Goal: Task Accomplishment & Management: Use online tool/utility

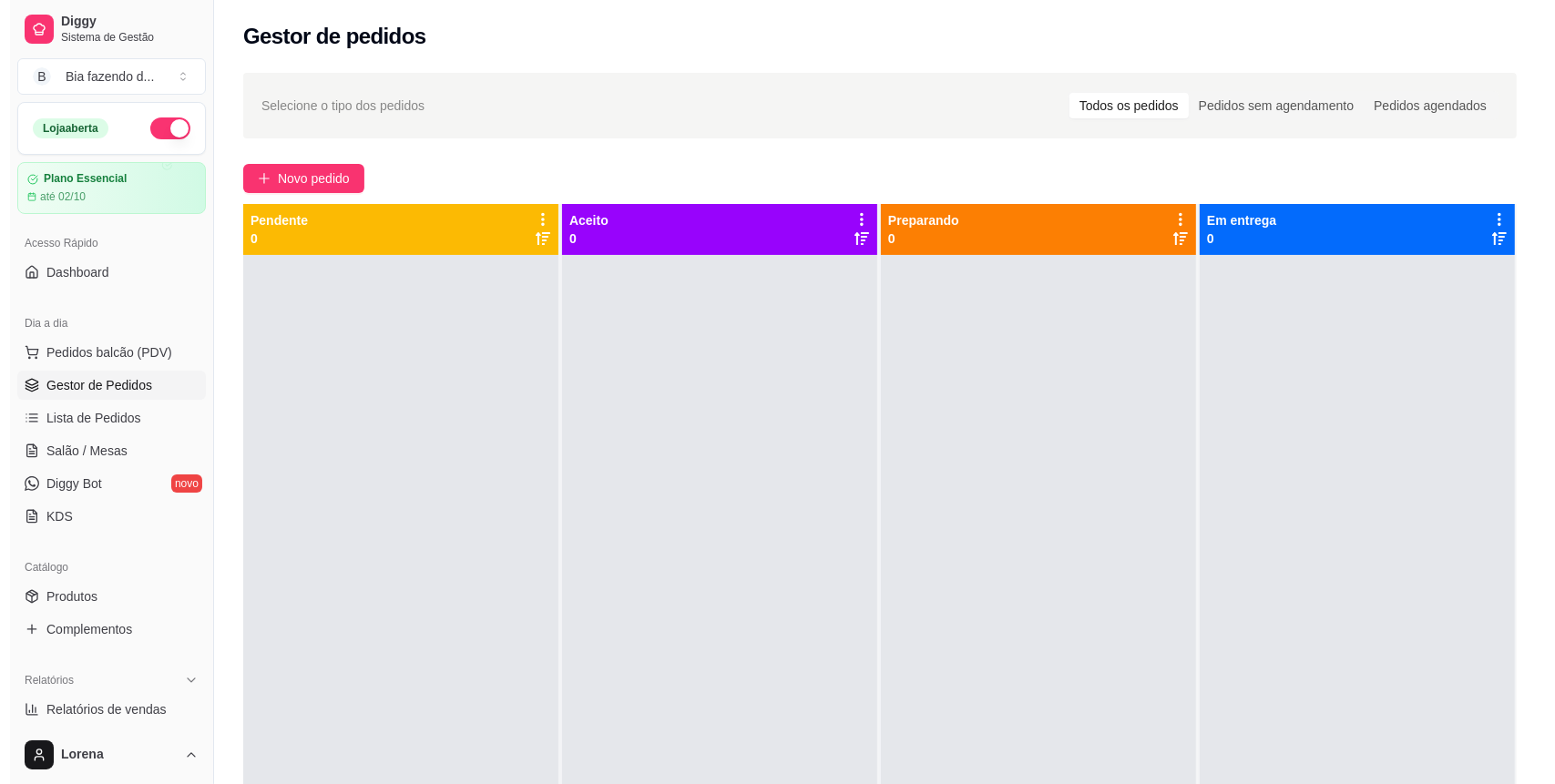
scroll to position [51, 0]
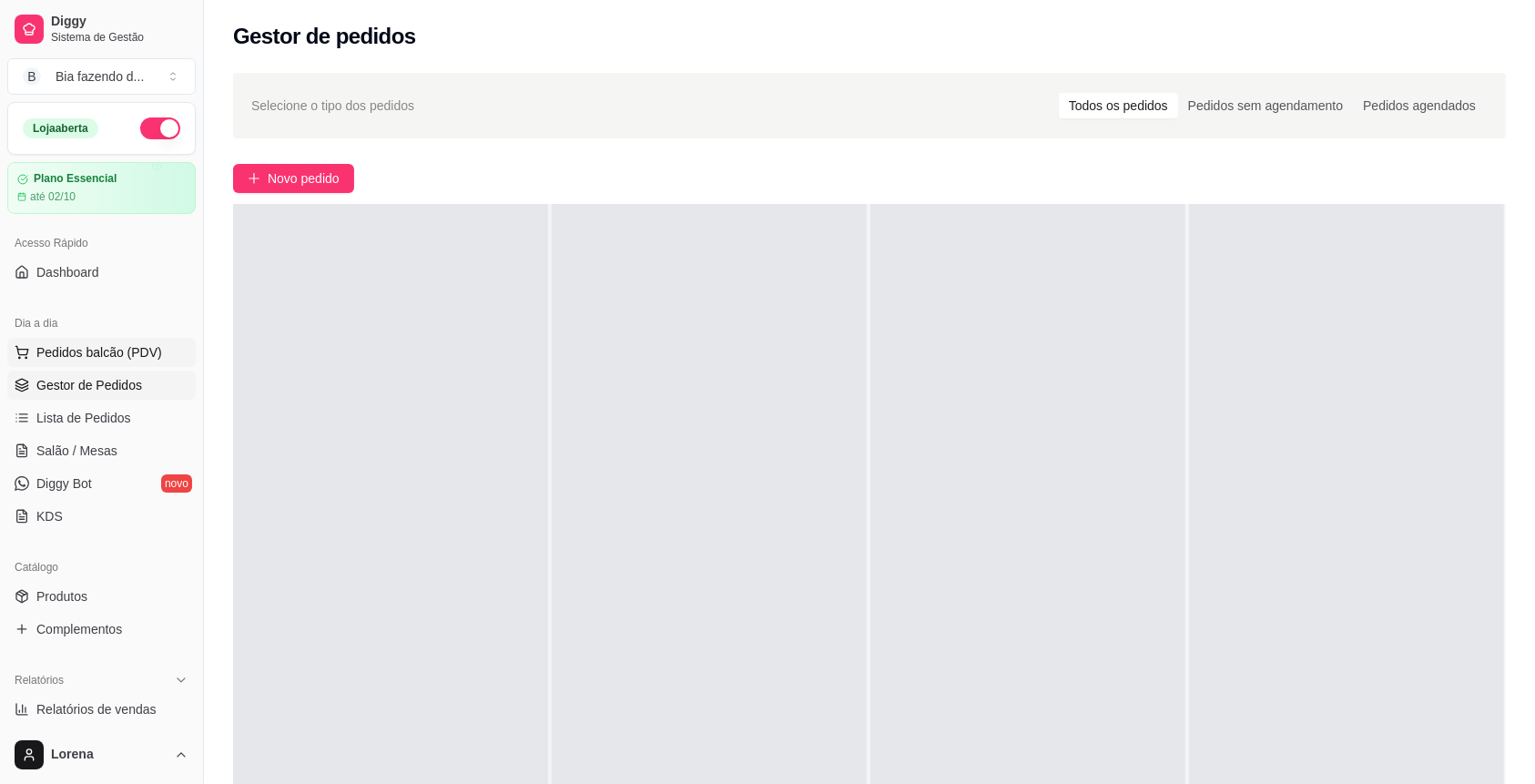
click at [141, 349] on span "Pedidos balcão (PDV)" at bounding box center [100, 352] width 126 height 18
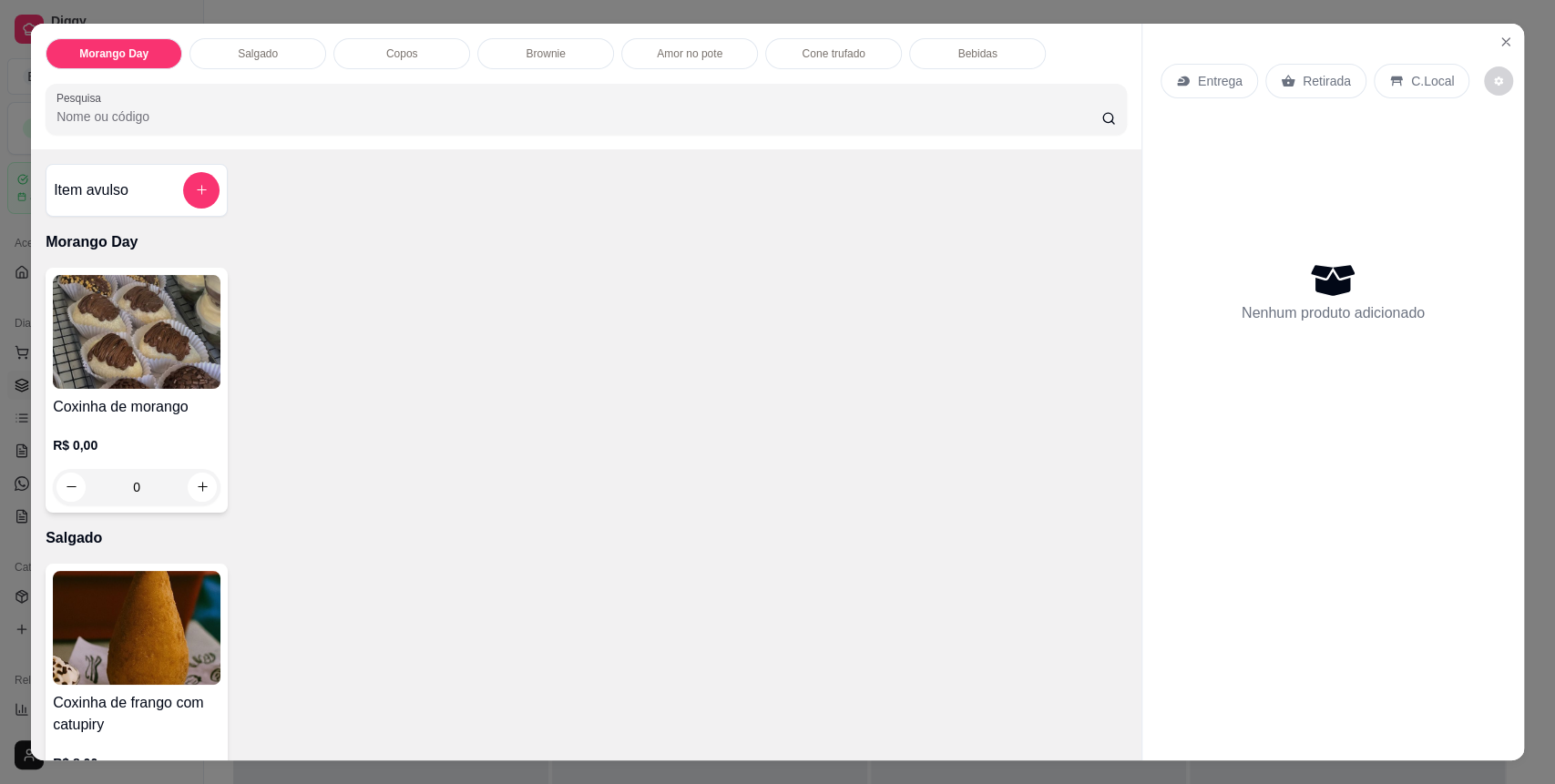
click at [386, 50] on p "Copos" at bounding box center [402, 54] width 32 height 15
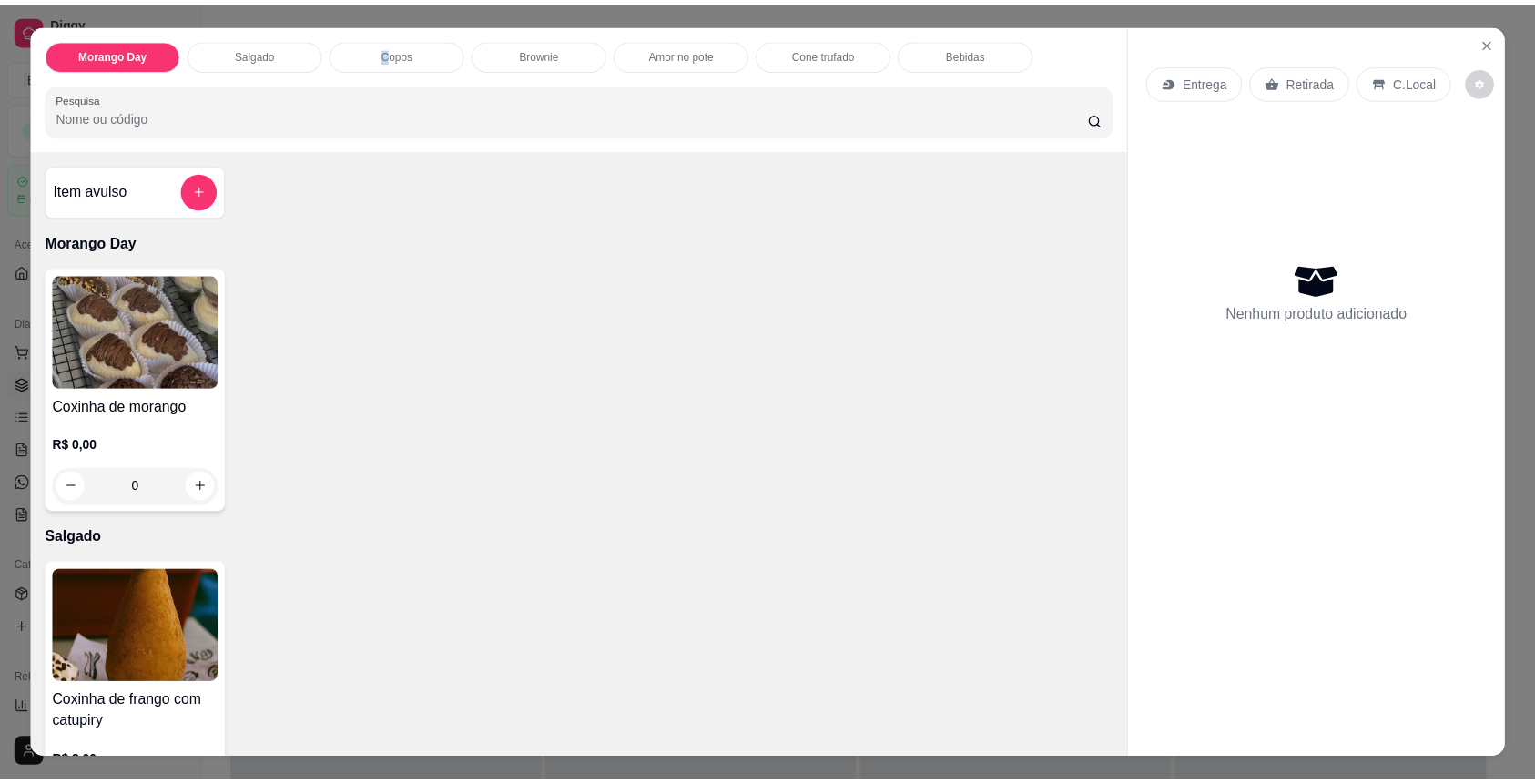
scroll to position [35, 0]
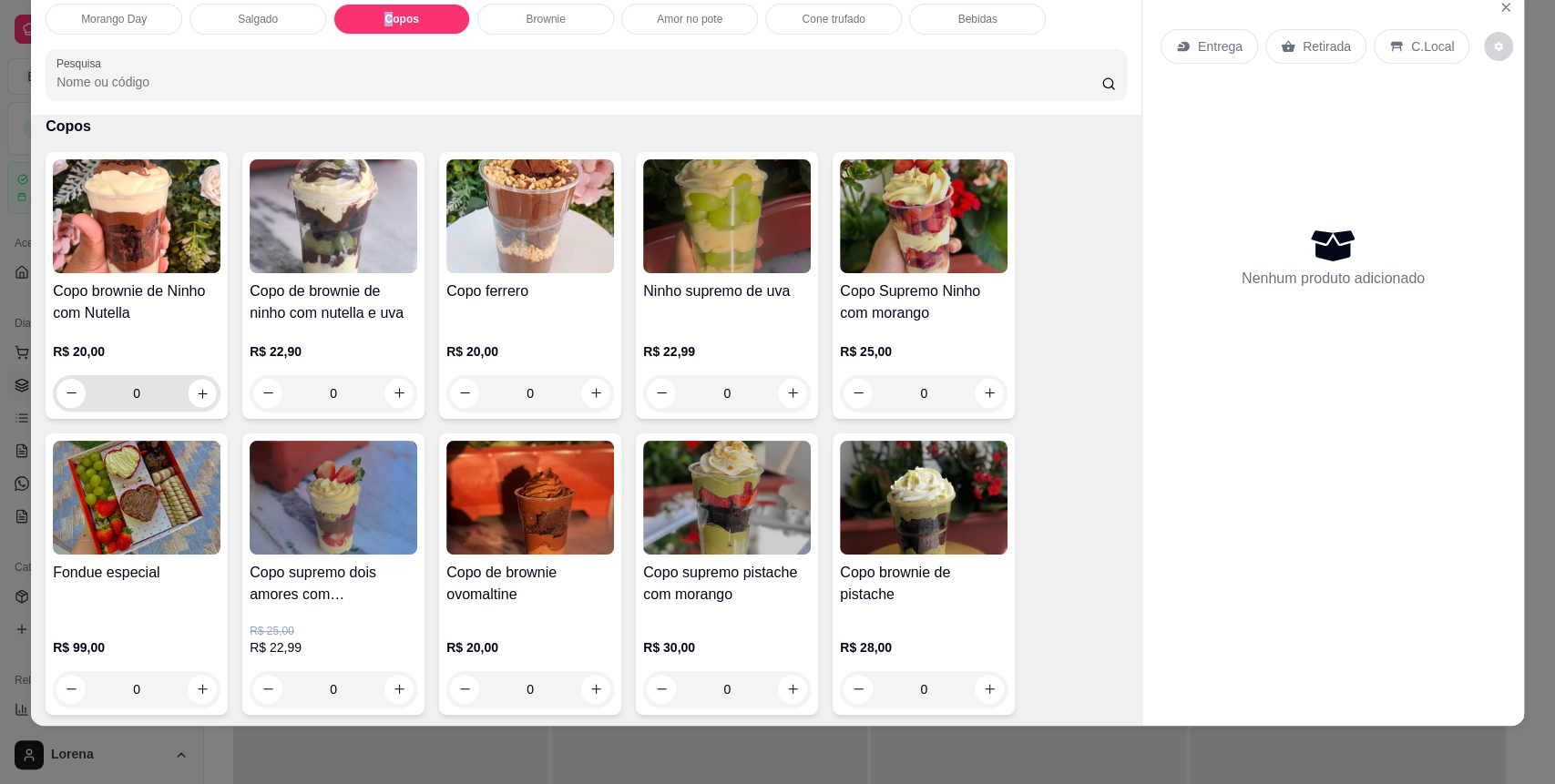
click at [206, 394] on div "0" at bounding box center [137, 392] width 160 height 37
type input "1"
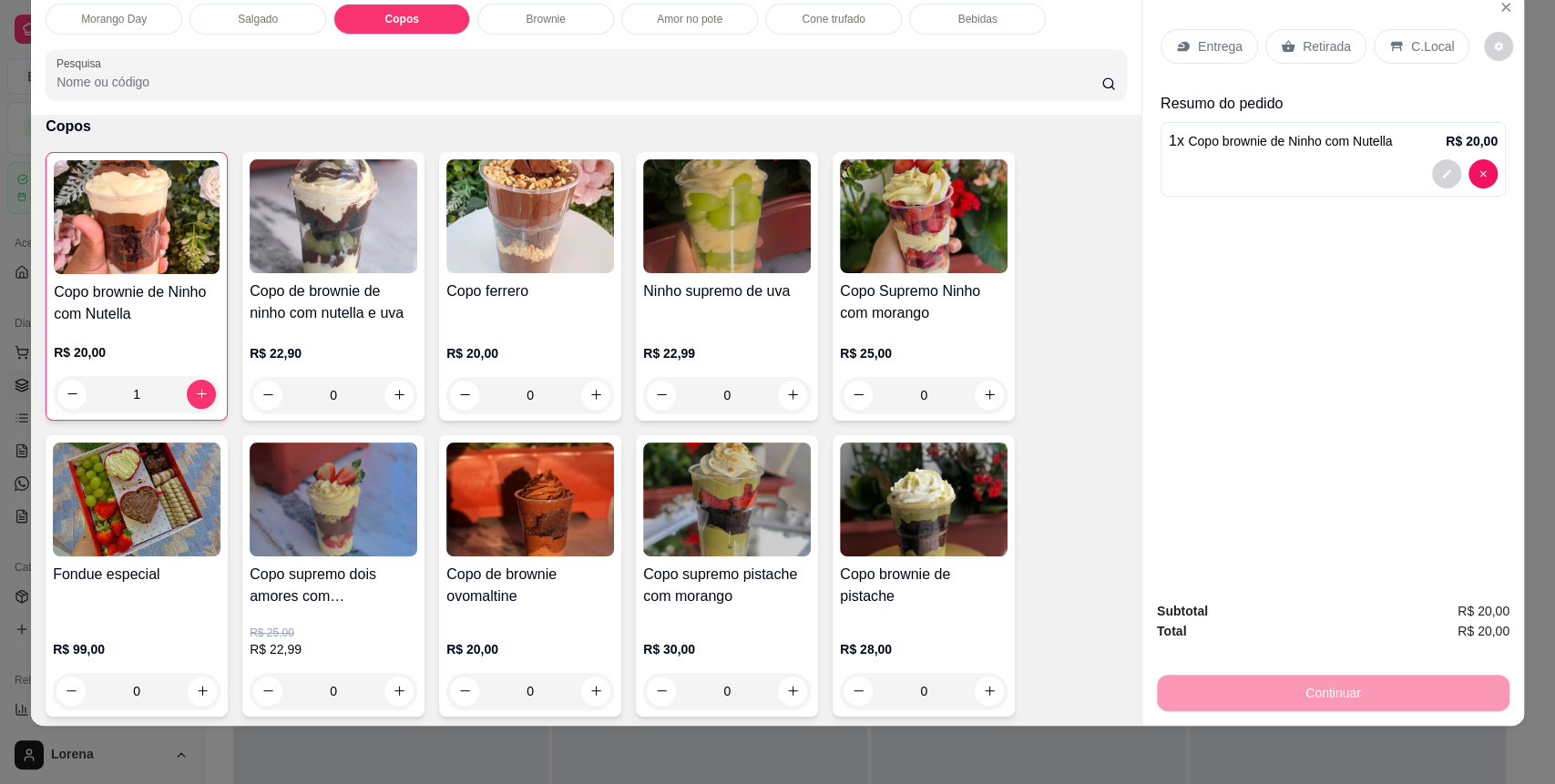
click at [1413, 41] on p "C.Local" at bounding box center [1431, 46] width 43 height 18
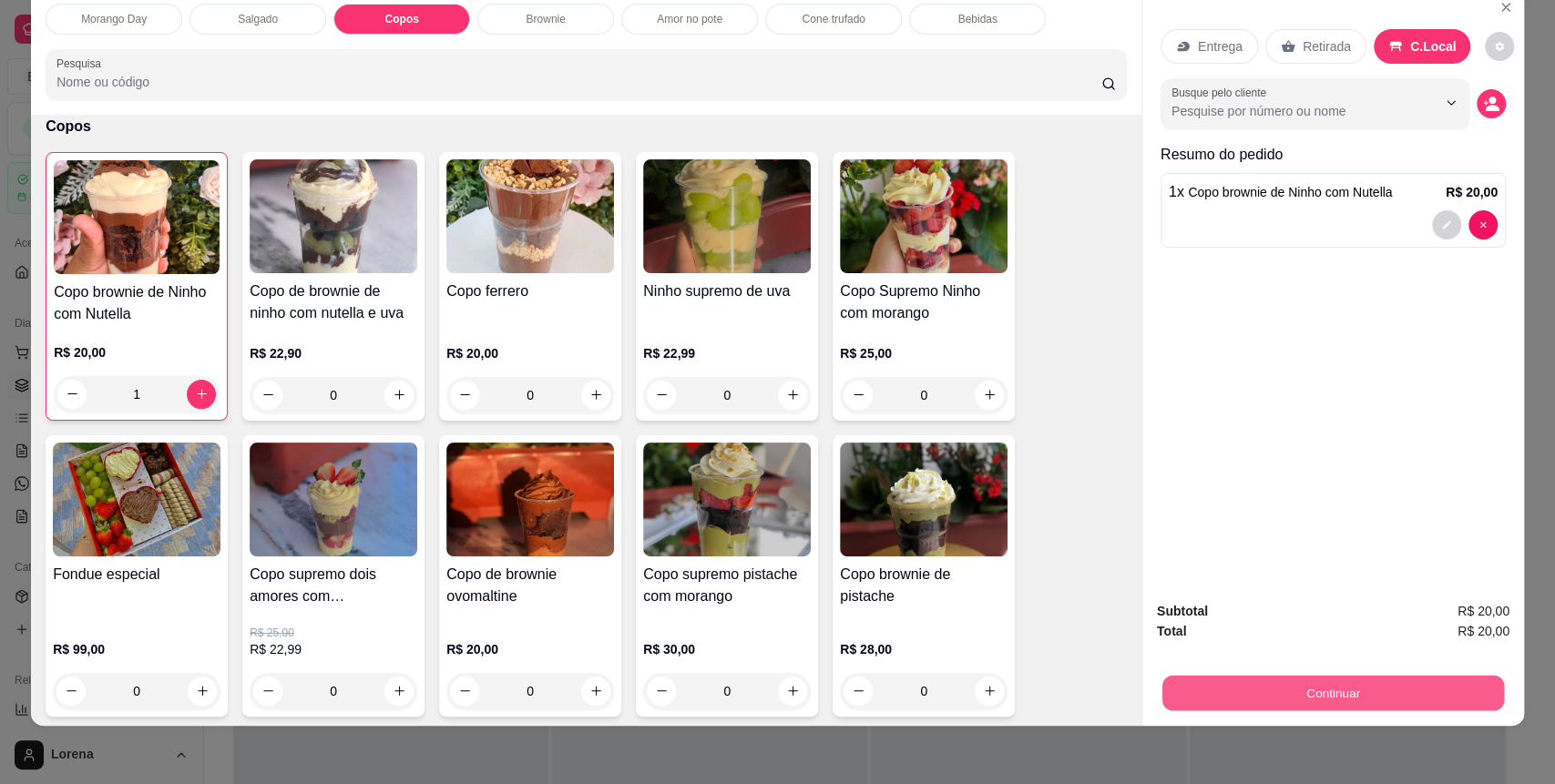
click at [1392, 690] on button "Continuar" at bounding box center [1333, 693] width 342 height 36
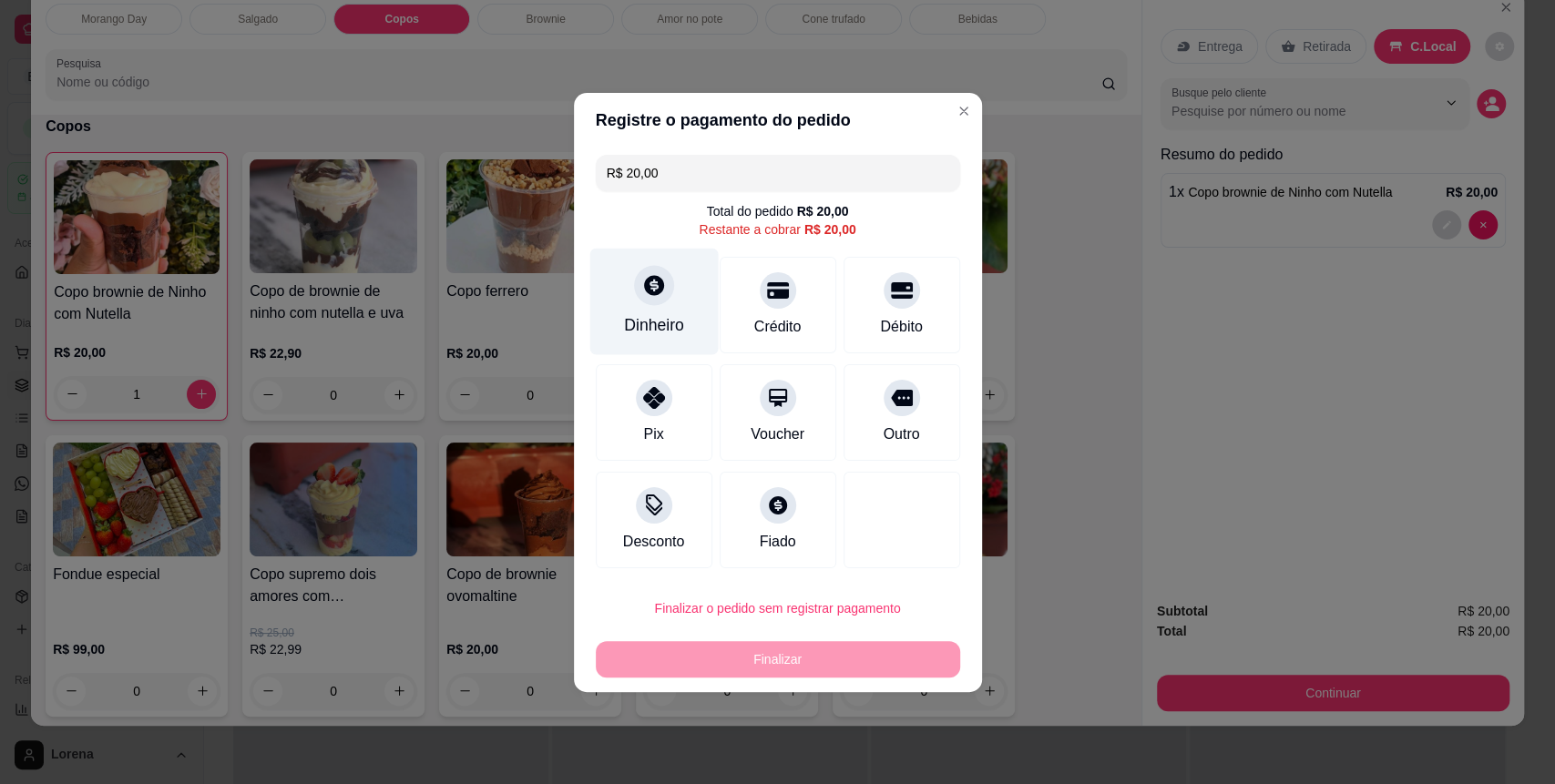
click at [627, 290] on div "Dinheiro" at bounding box center [653, 301] width 129 height 107
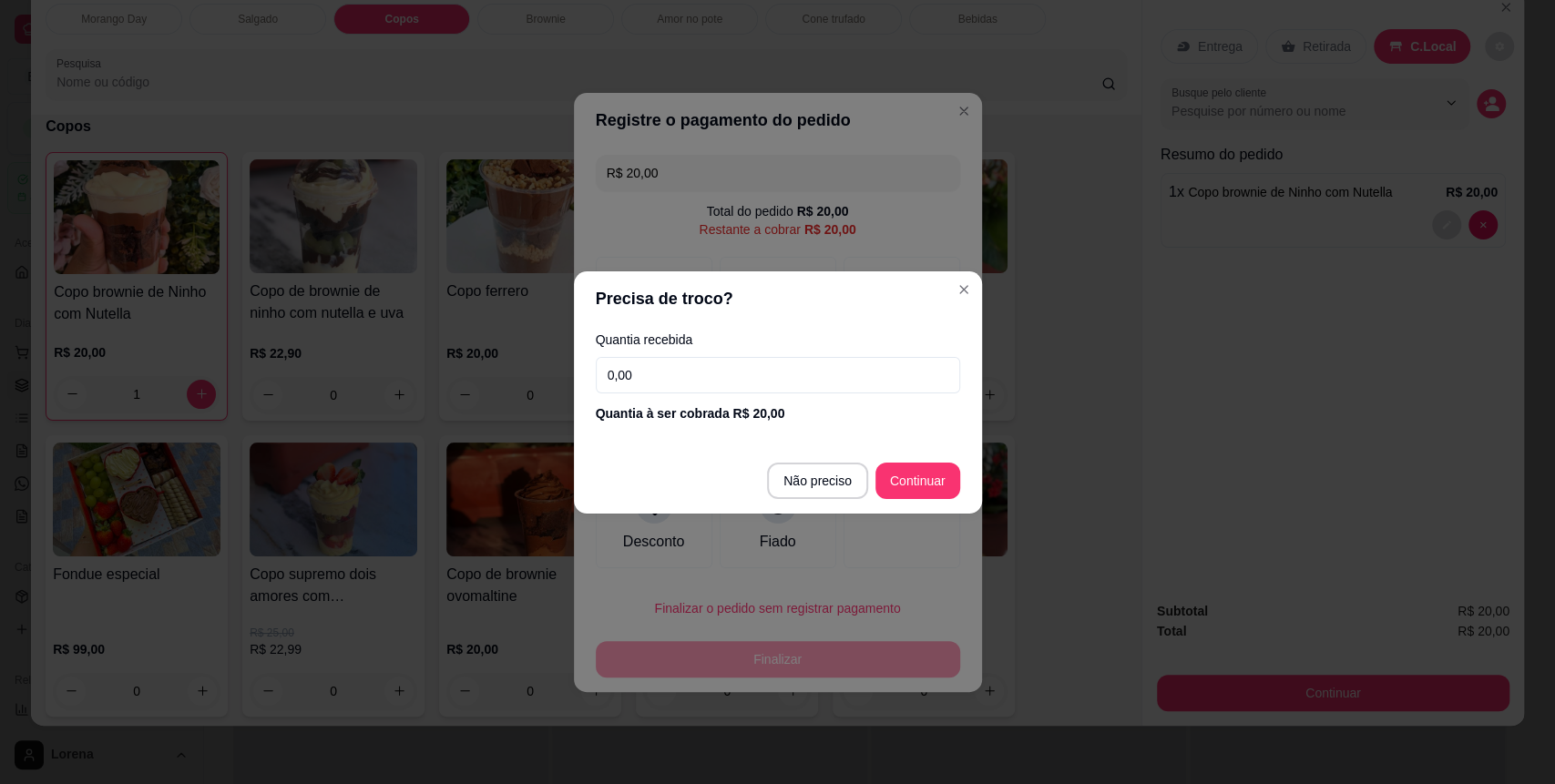
click at [808, 363] on input "0,00" at bounding box center [778, 375] width 364 height 37
type input "20,00"
type input "R$ 0,00"
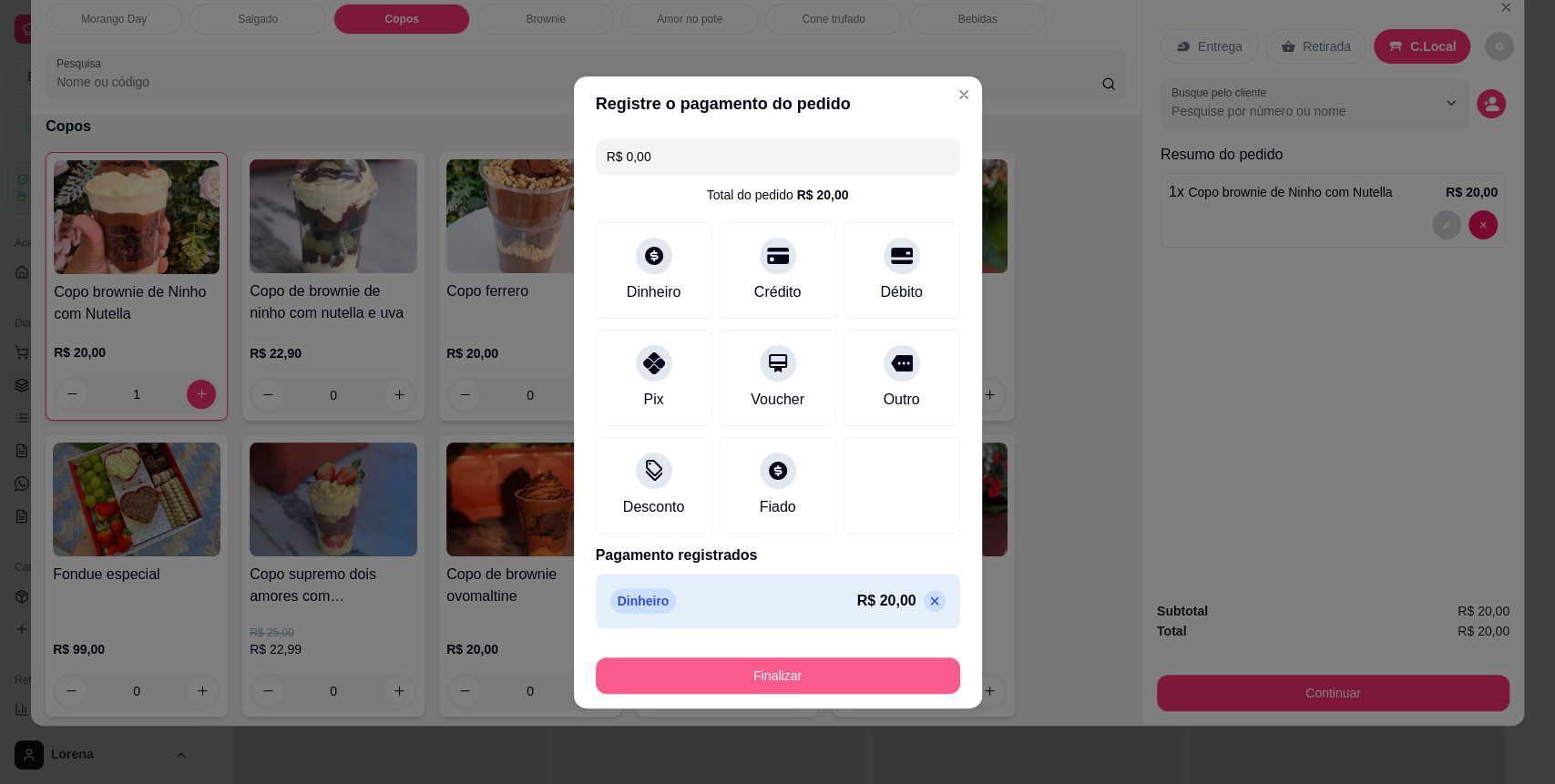
click at [877, 672] on button "Finalizar" at bounding box center [778, 675] width 364 height 37
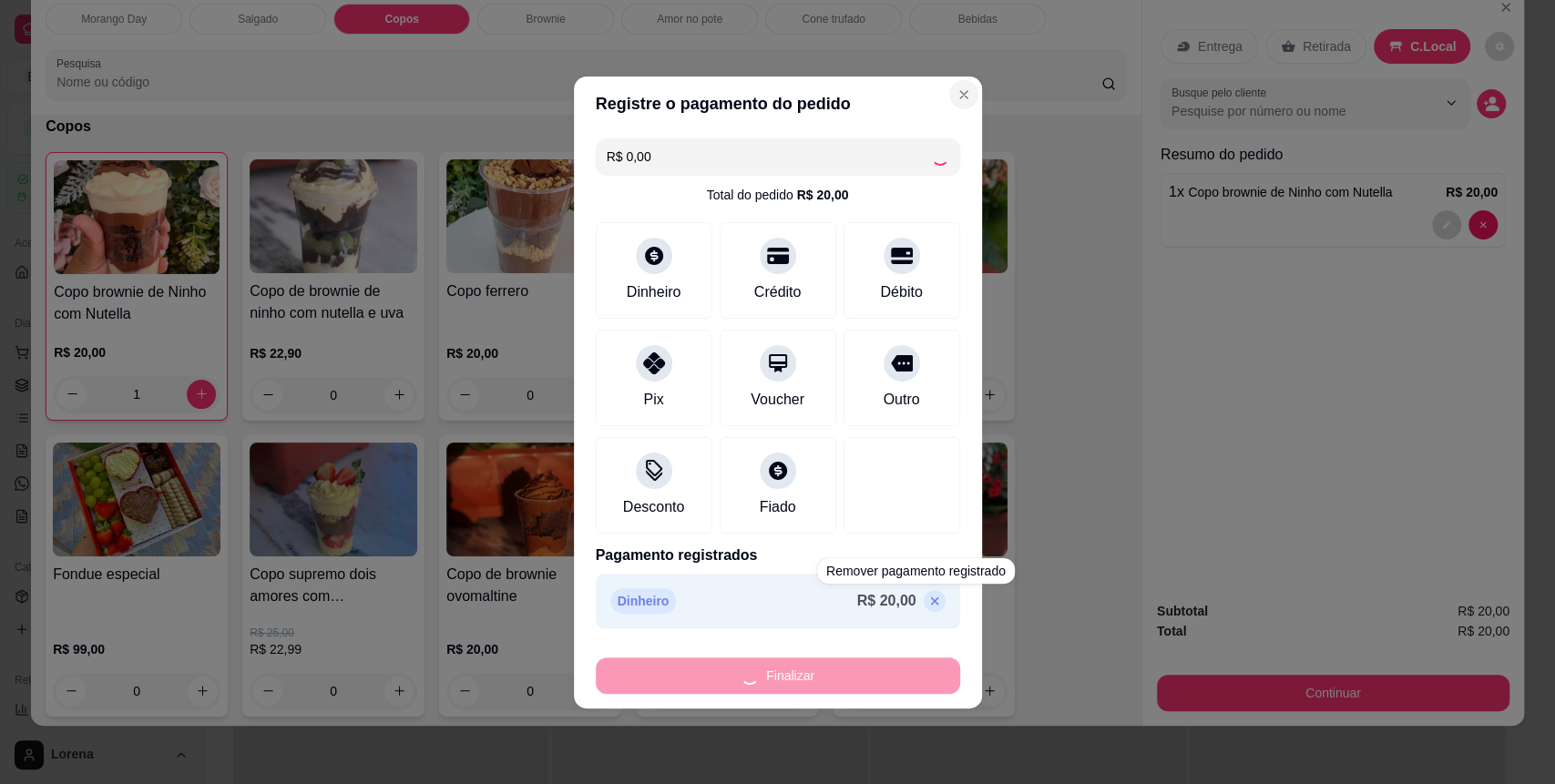
type input "0"
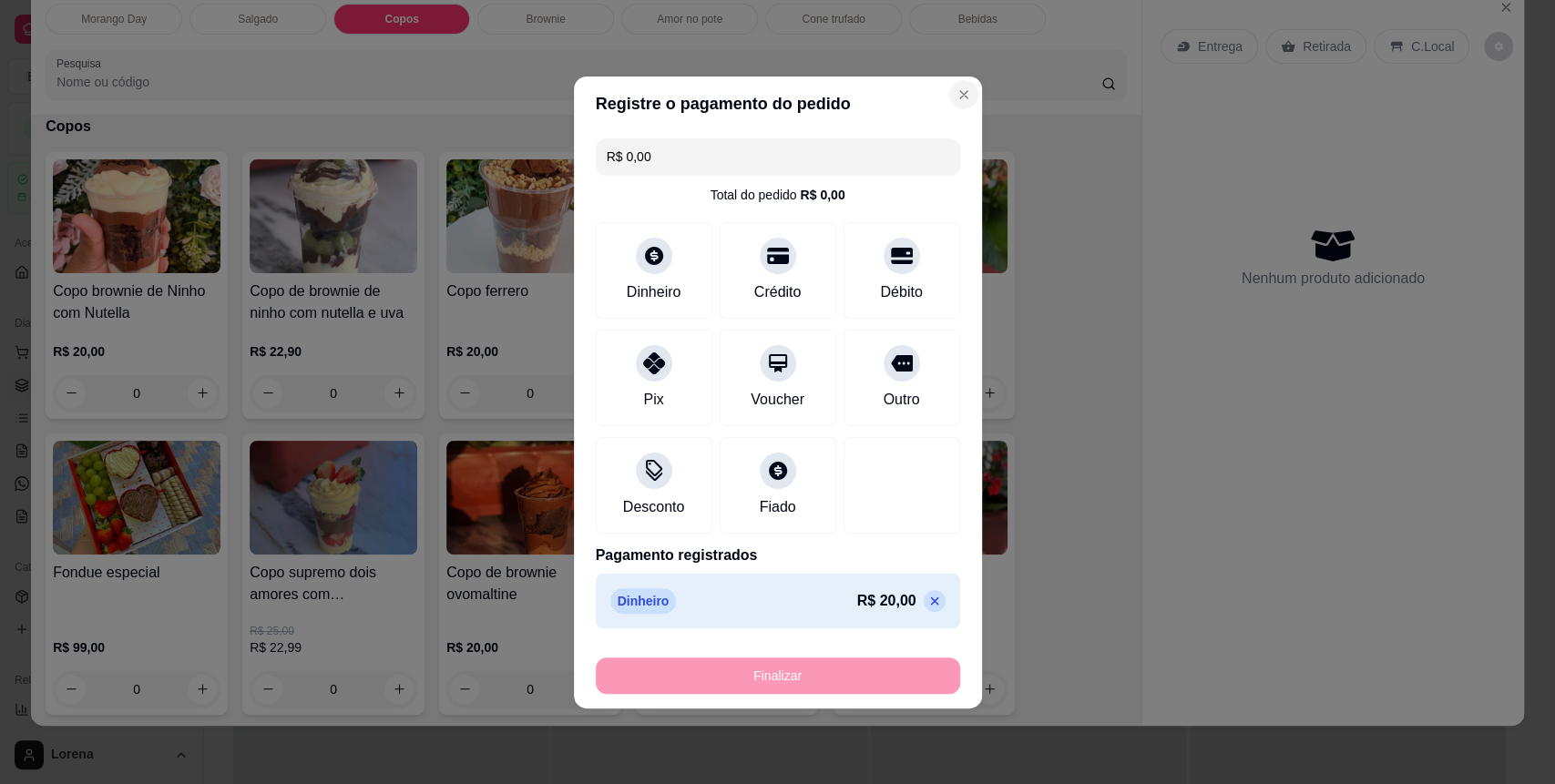
type input "-R$ 20,00"
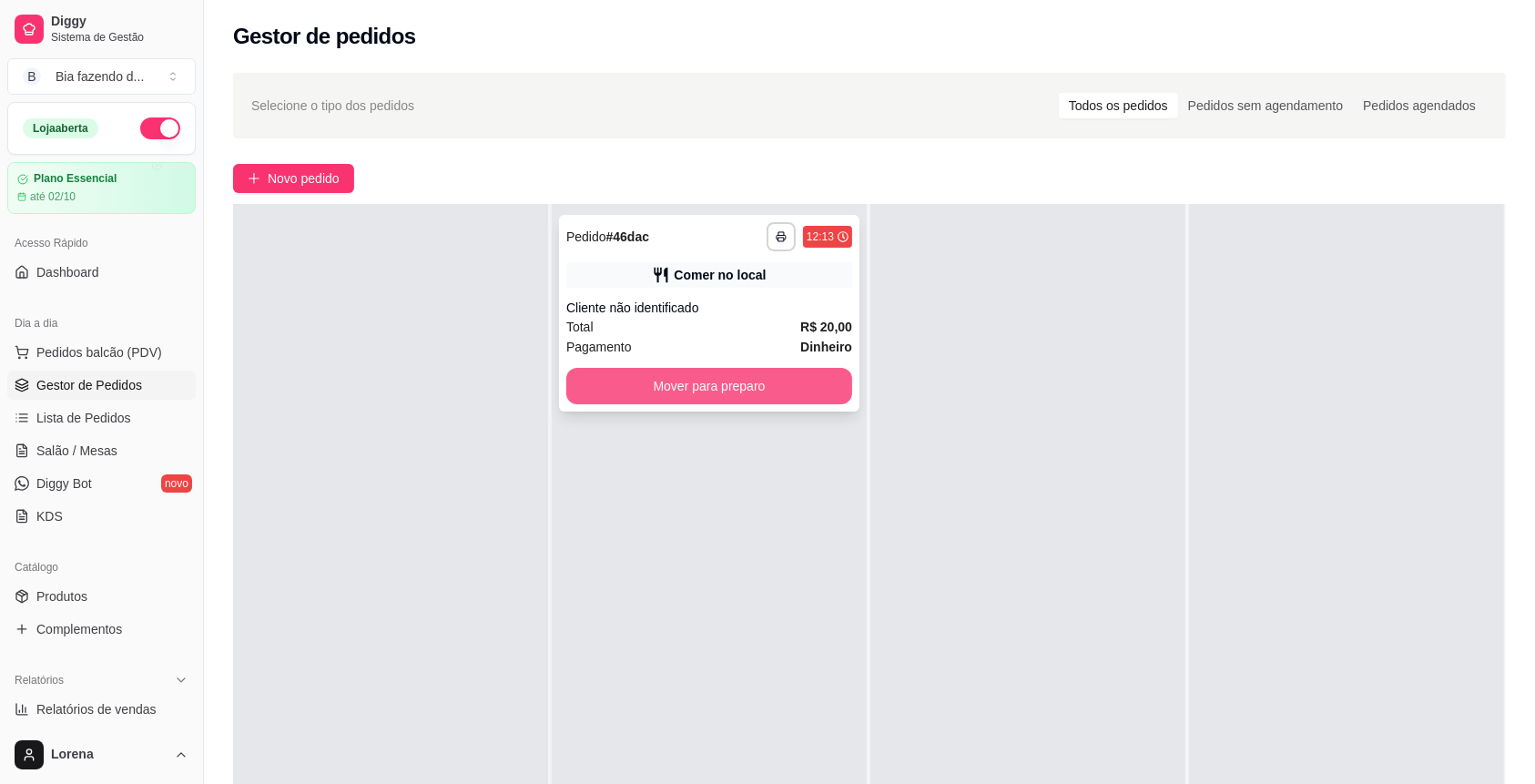
click at [777, 375] on button "Mover para preparo" at bounding box center [709, 386] width 286 height 37
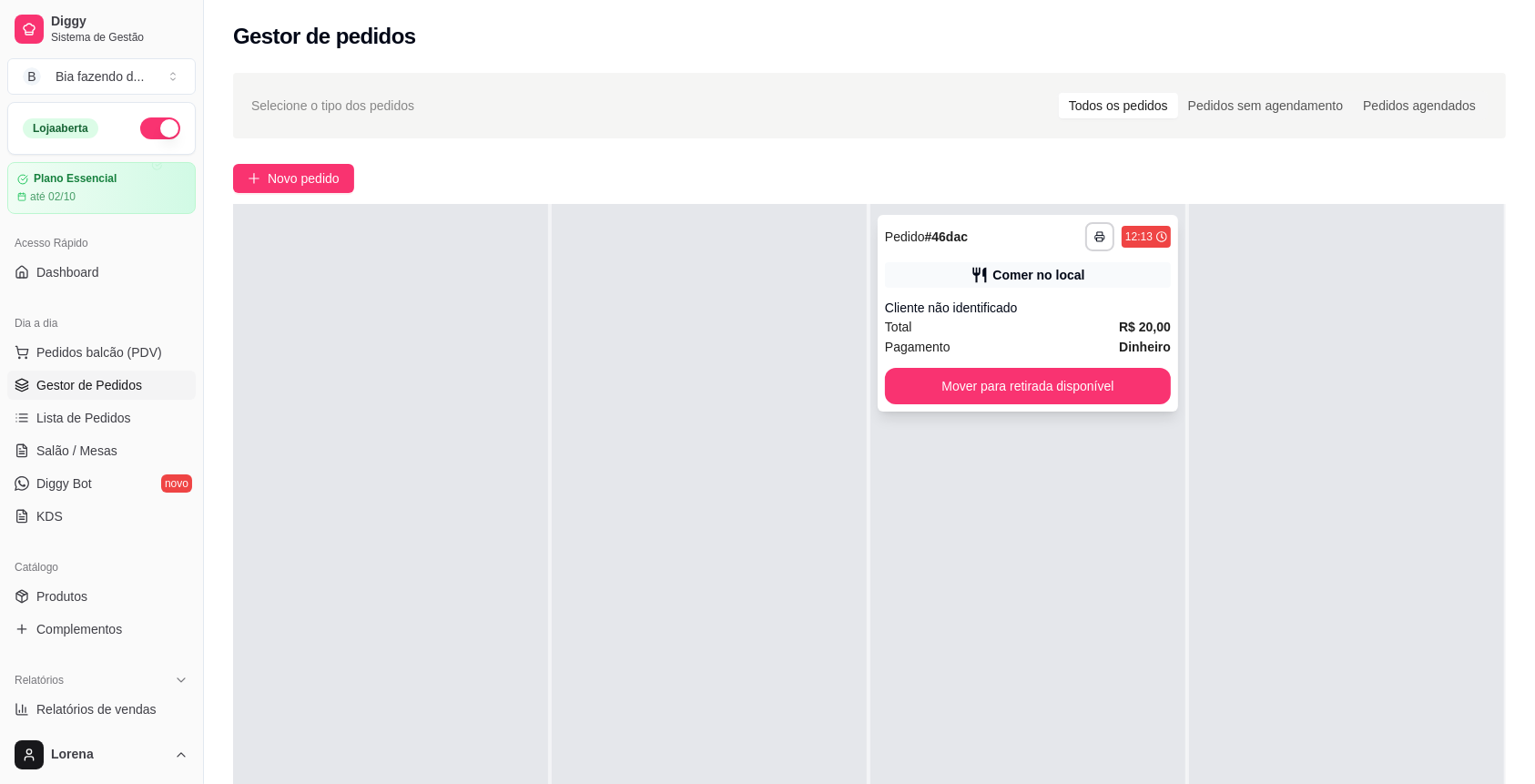
click at [1062, 405] on div "**********" at bounding box center [1028, 313] width 300 height 196
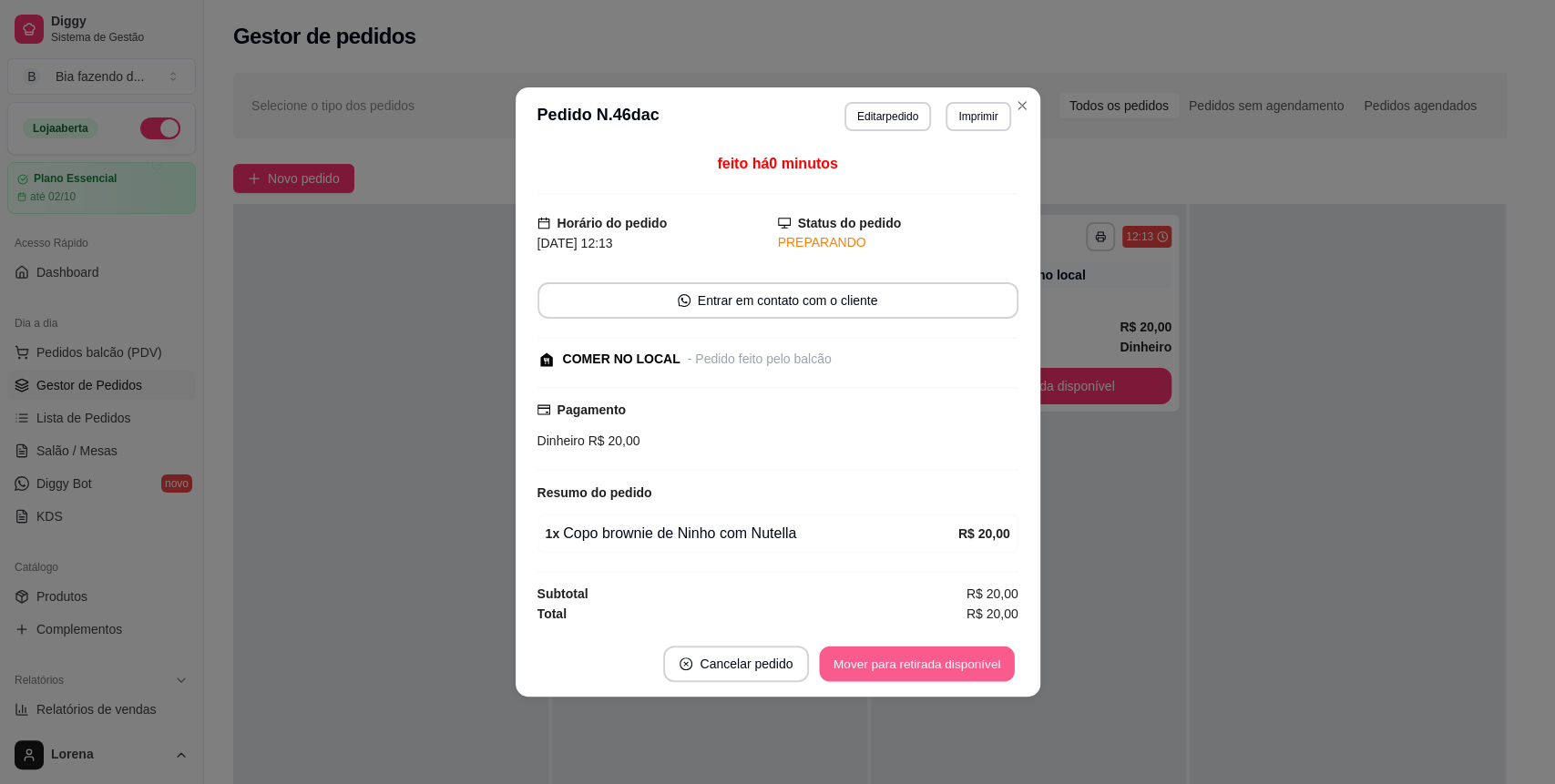
click at [957, 659] on button "Mover para retirada disponível" at bounding box center [917, 664] width 195 height 36
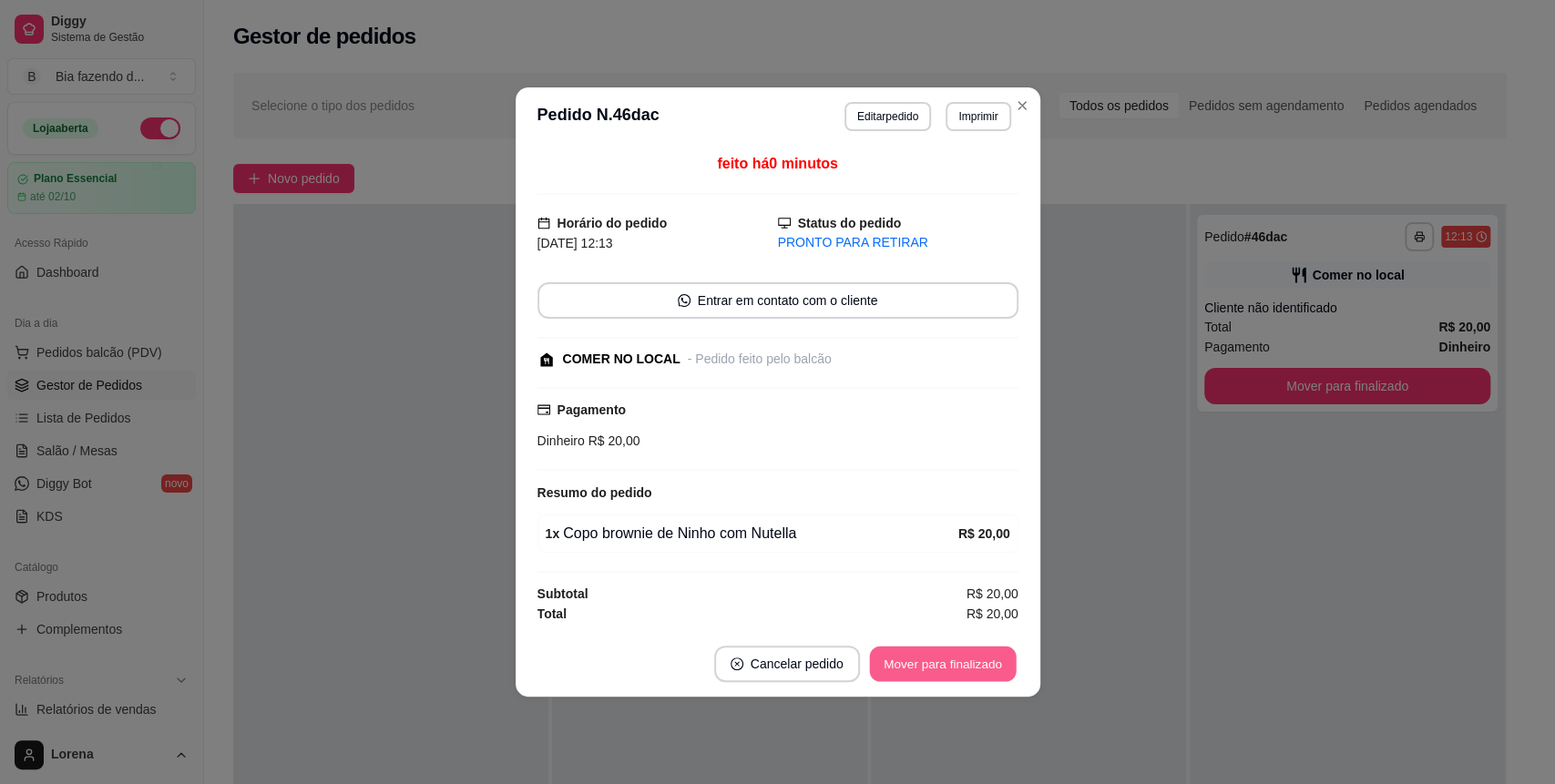
click at [986, 671] on button "Mover para finalizado" at bounding box center [942, 664] width 147 height 36
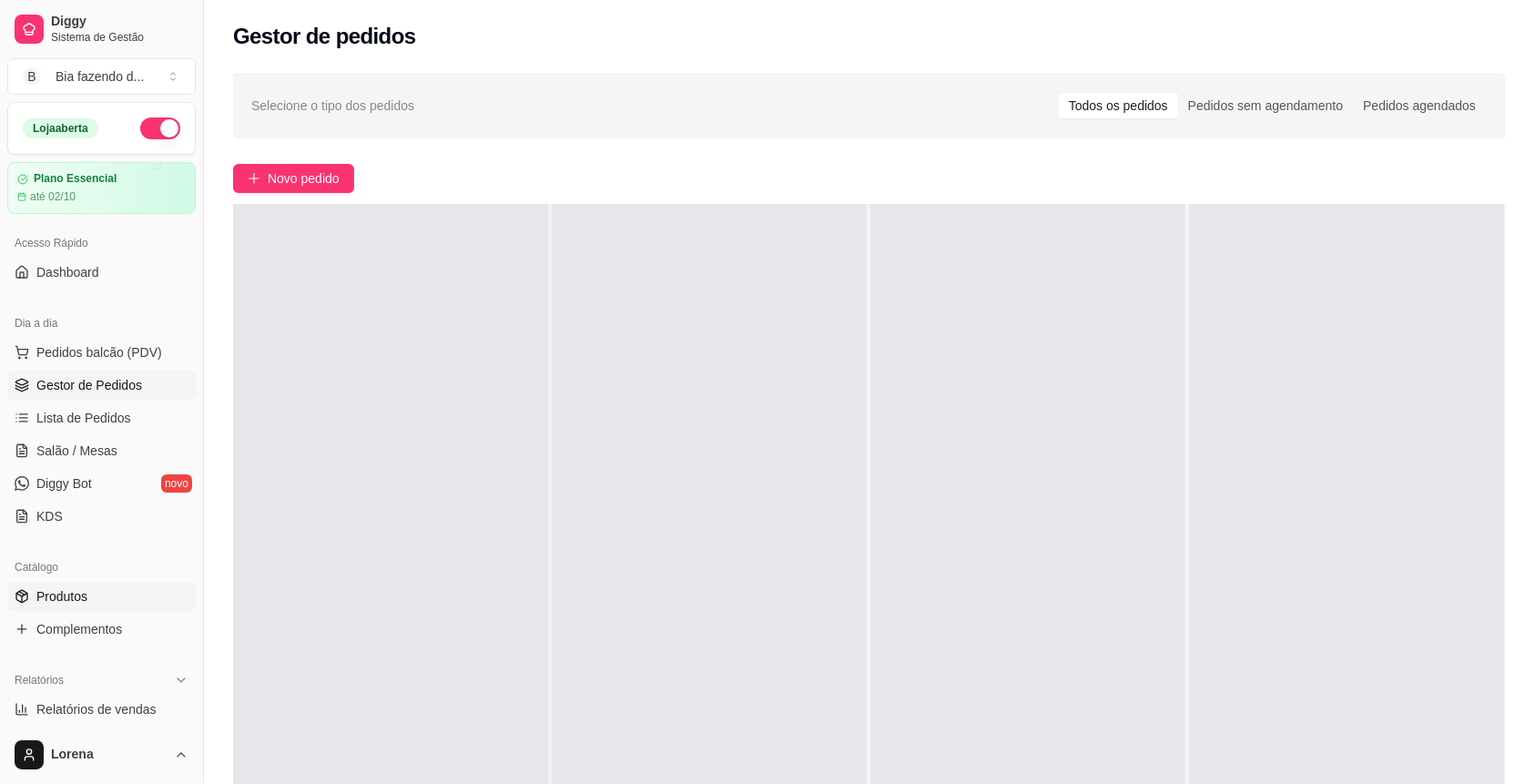
click at [119, 594] on link "Produtos" at bounding box center [101, 596] width 188 height 29
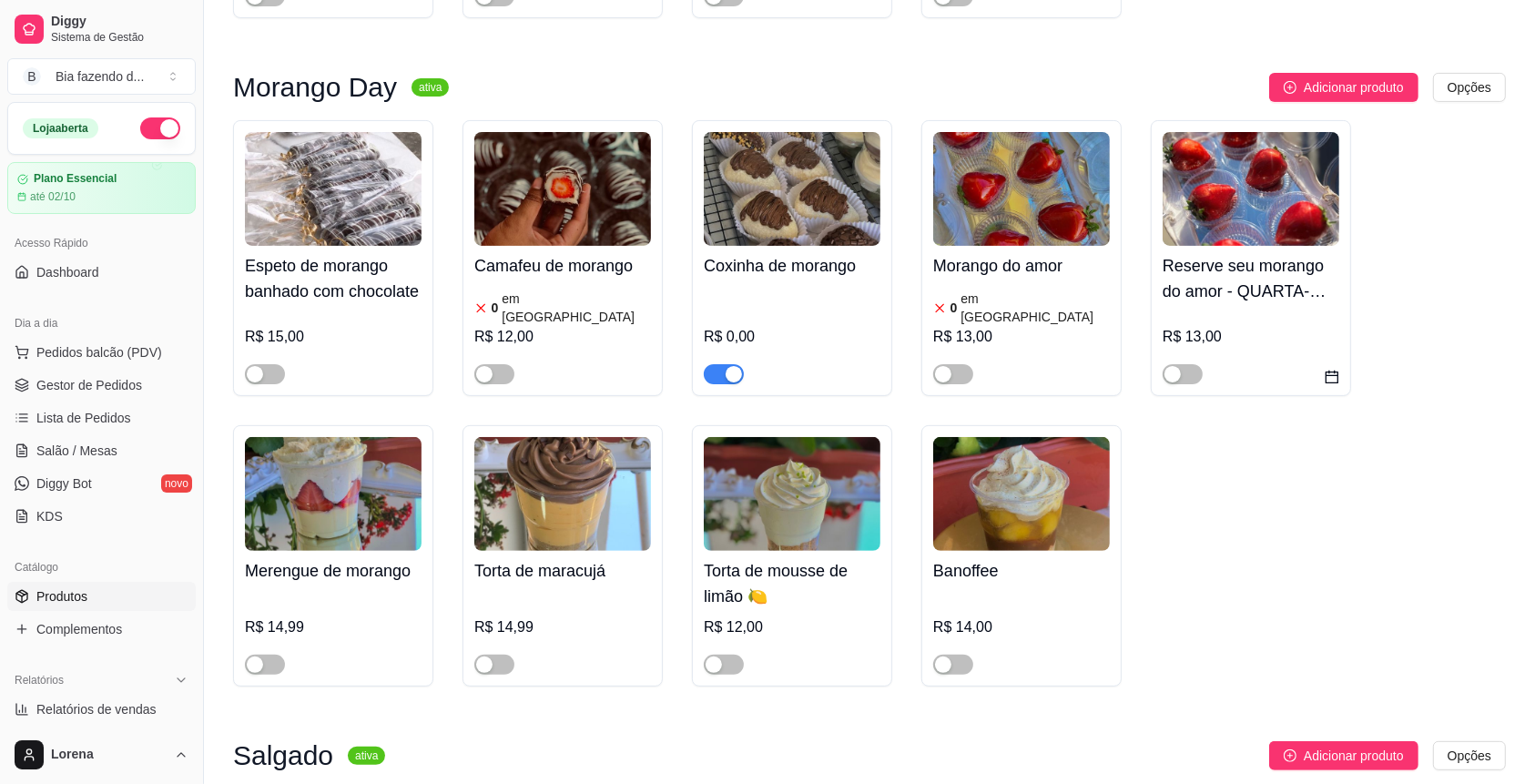
scroll to position [485, 0]
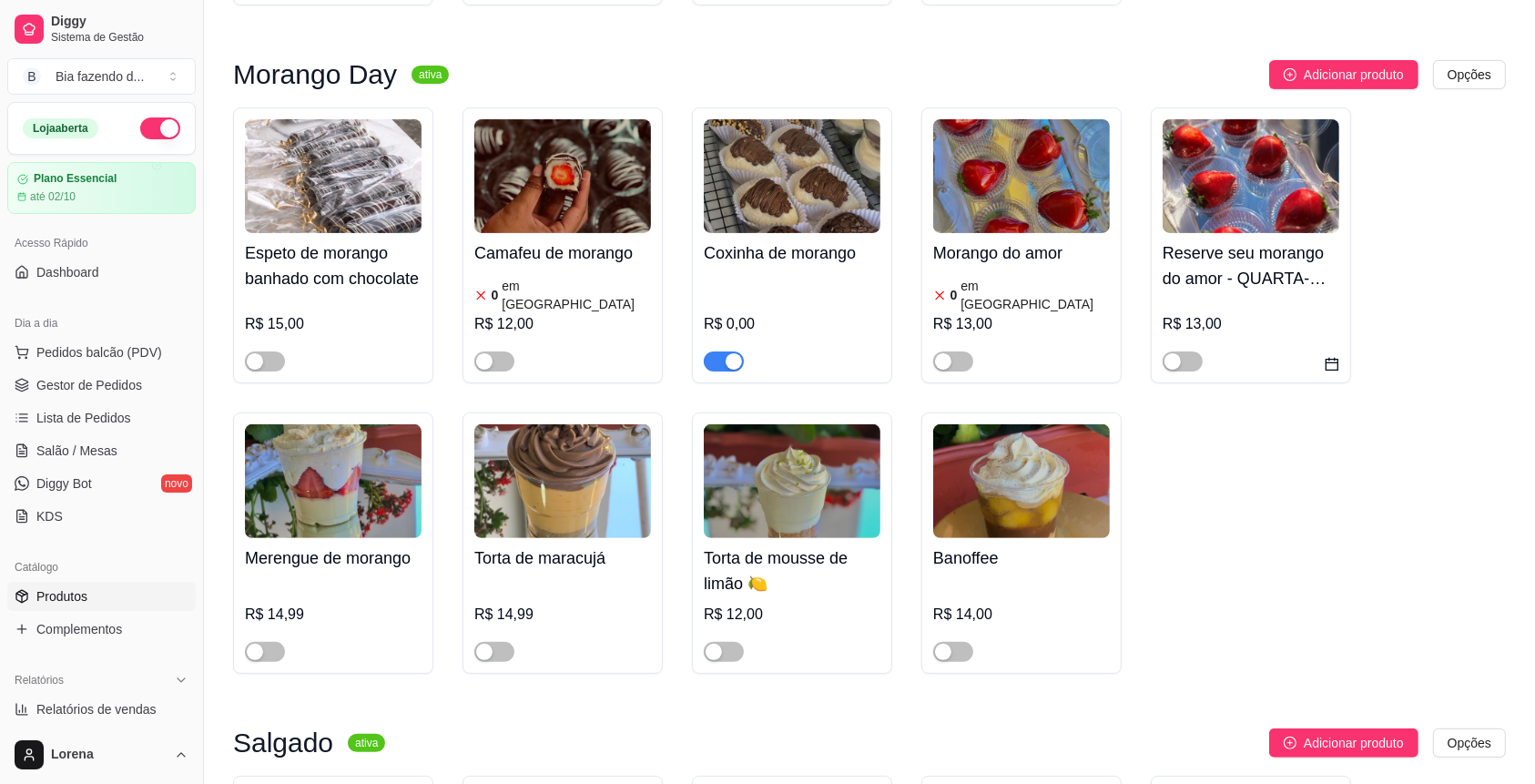
click at [741, 365] on div "button" at bounding box center [734, 361] width 16 height 16
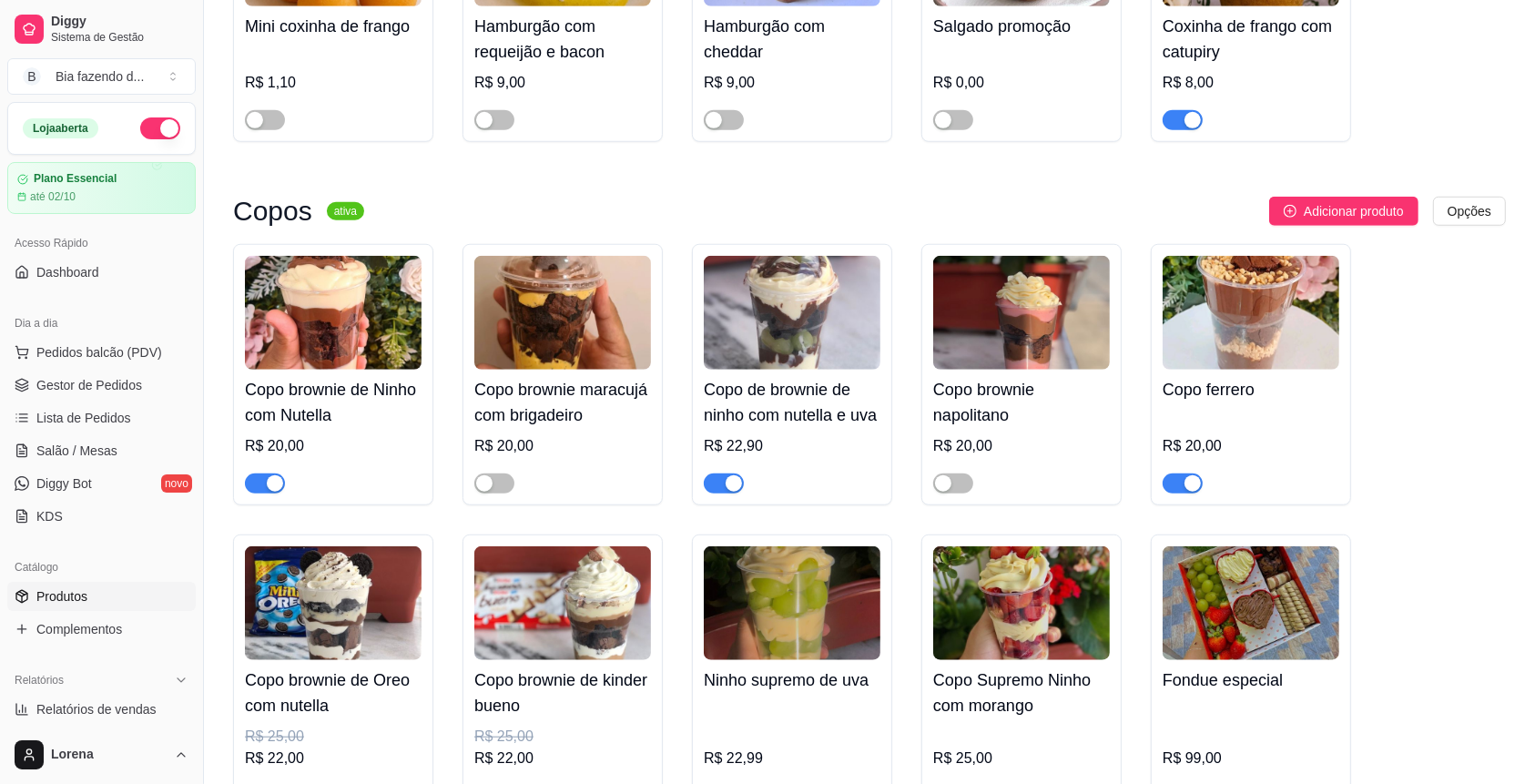
scroll to position [1577, 0]
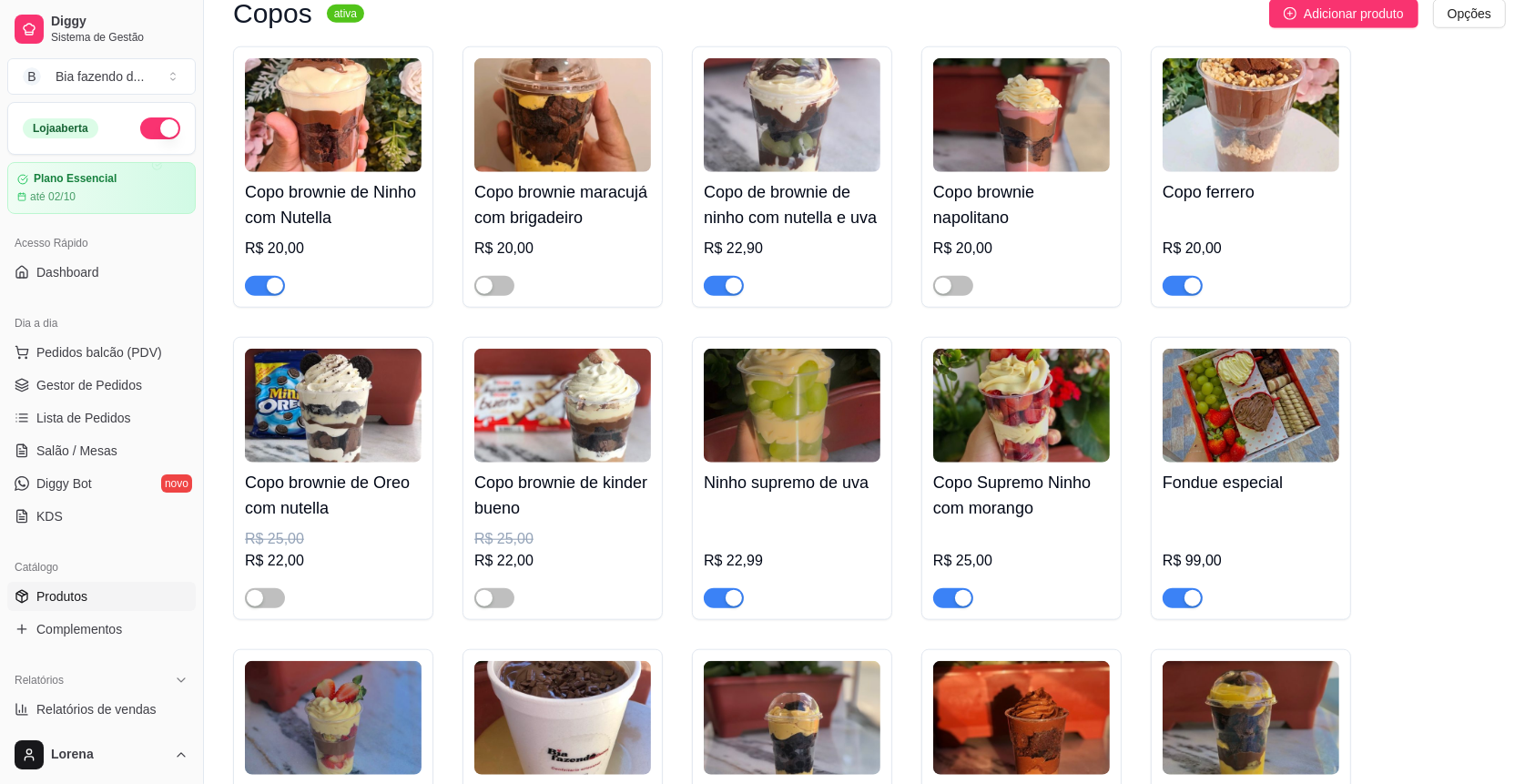
click at [498, 619] on div "Copo brownie de kinder bueno R$ 25,00 R$ 22,00" at bounding box center [562, 478] width 200 height 283
click at [252, 608] on span "button" at bounding box center [265, 598] width 40 height 20
click at [505, 606] on span "button" at bounding box center [494, 598] width 40 height 20
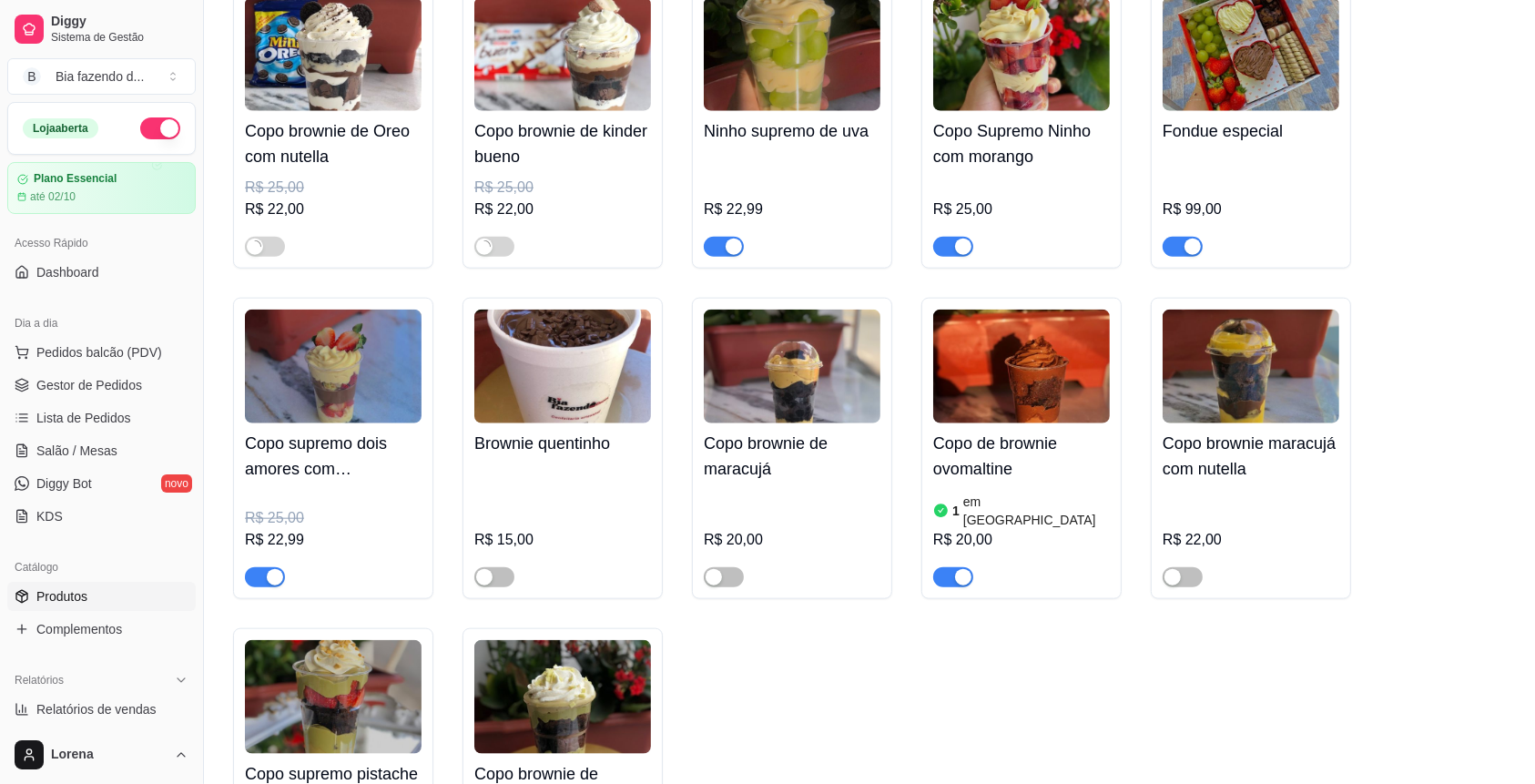
scroll to position [1942, 0]
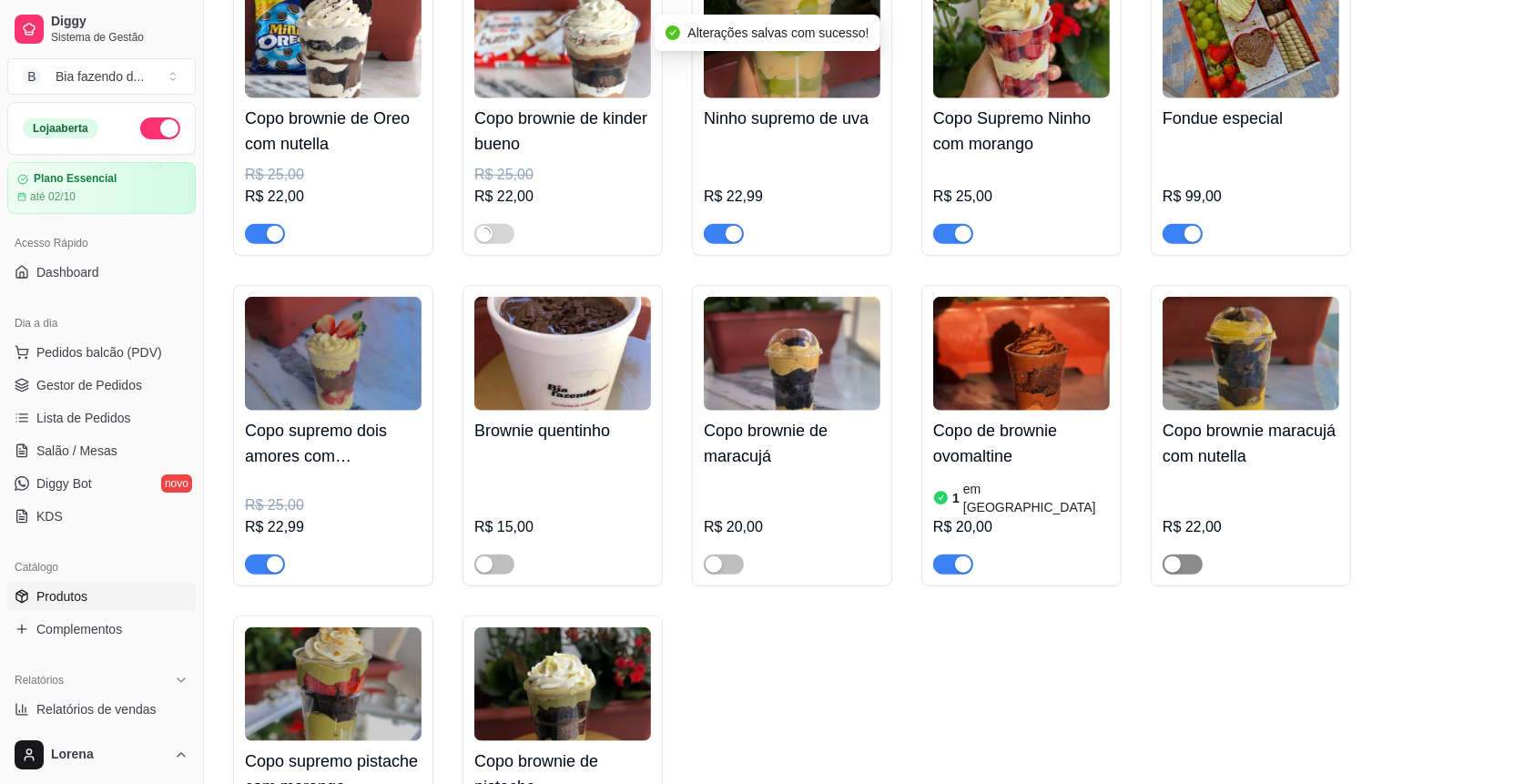
click at [1196, 554] on span "button" at bounding box center [1183, 564] width 40 height 20
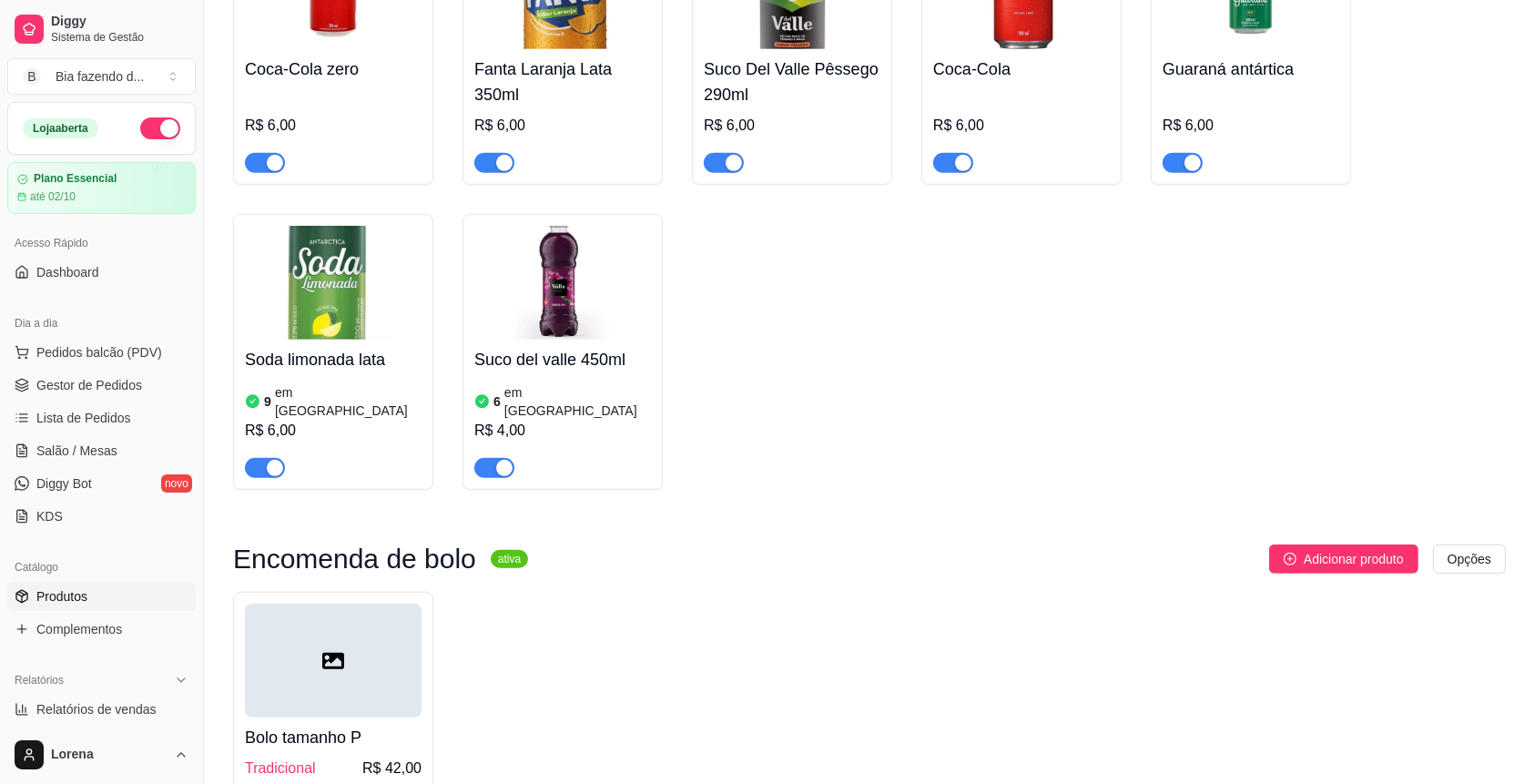
scroll to position [8009, 0]
